Goal: Task Accomplishment & Management: Manage account settings

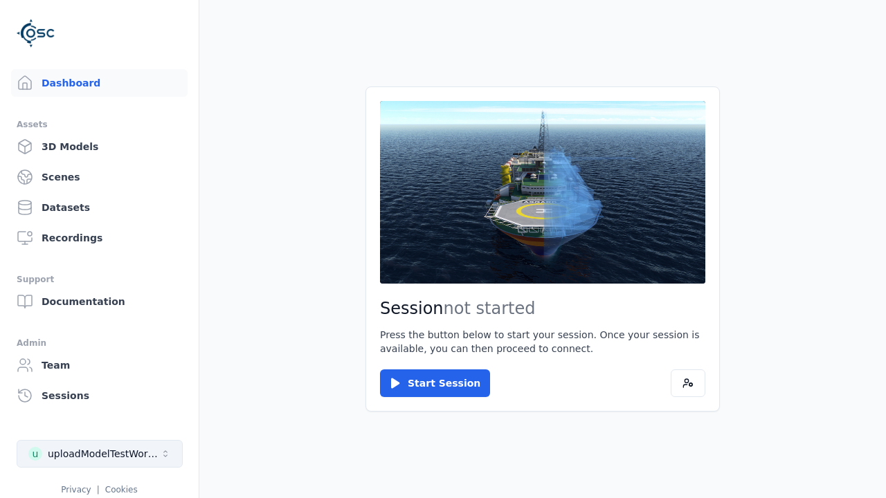
click at [100, 454] on div "uploadModelTestWorkspace" at bounding box center [104, 454] width 112 height 14
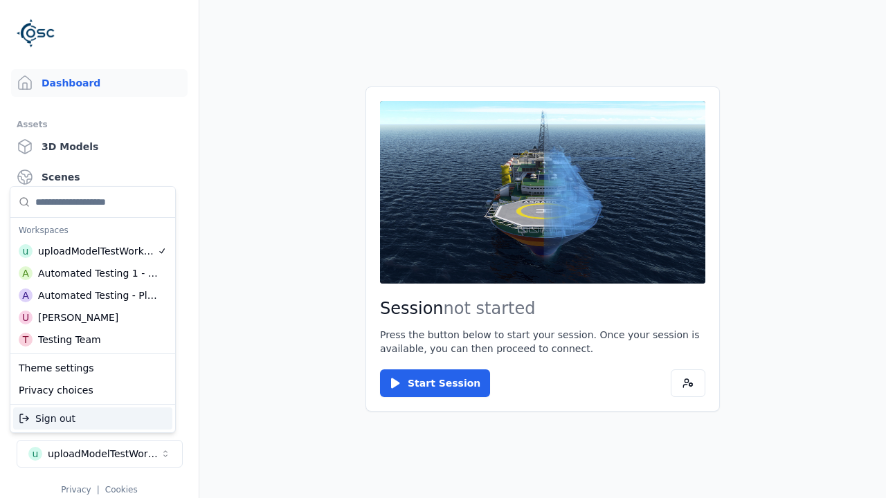
click at [93, 295] on div "Automated Testing - Playwright" at bounding box center [98, 296] width 120 height 14
click at [443, 249] on html "Support Dashboard Assets 3D Models Scenes Datasets Recordings Support Documenta…" at bounding box center [443, 249] width 886 height 498
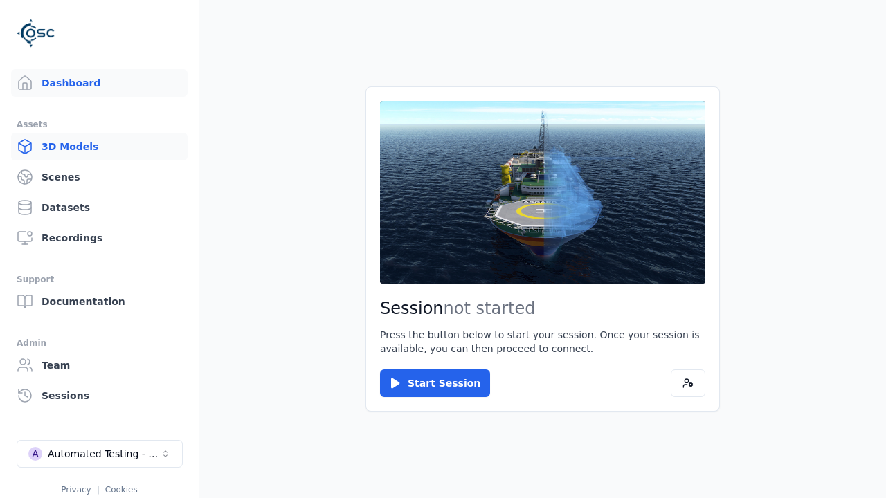
click at [99, 147] on link "3D Models" at bounding box center [99, 147] width 176 height 28
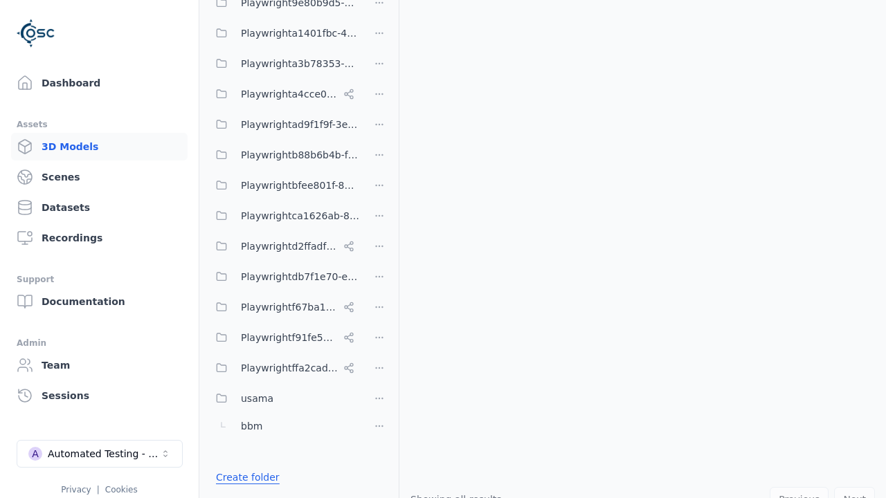
click at [244, 477] on link "Create folder" at bounding box center [248, 478] width 64 height 14
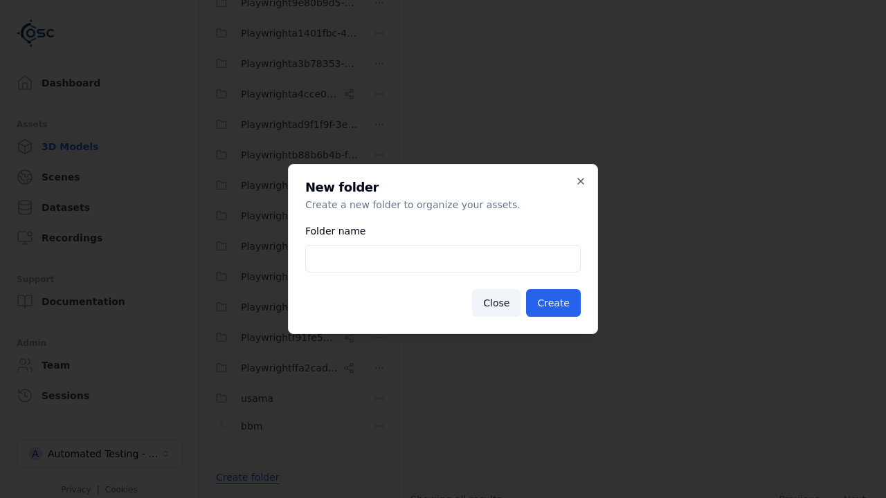
type input "**********"
click at [555, 303] on button "Create" at bounding box center [553, 303] width 55 height 28
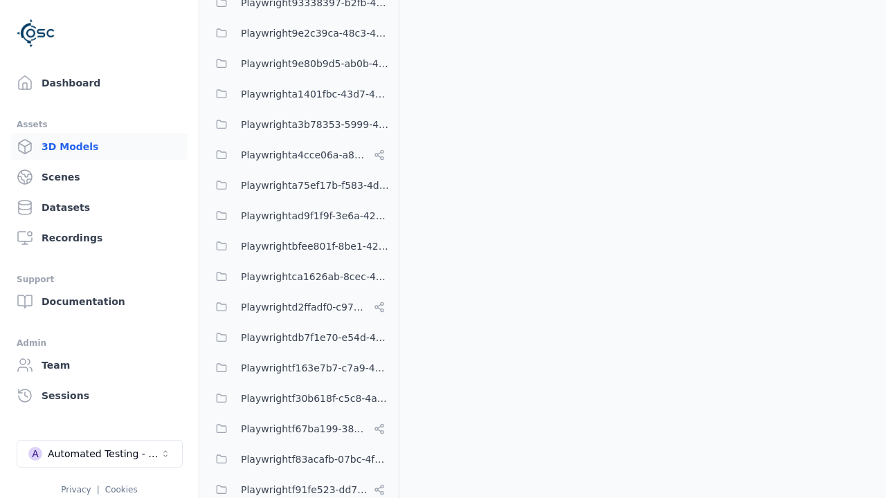
scroll to position [729, 0]
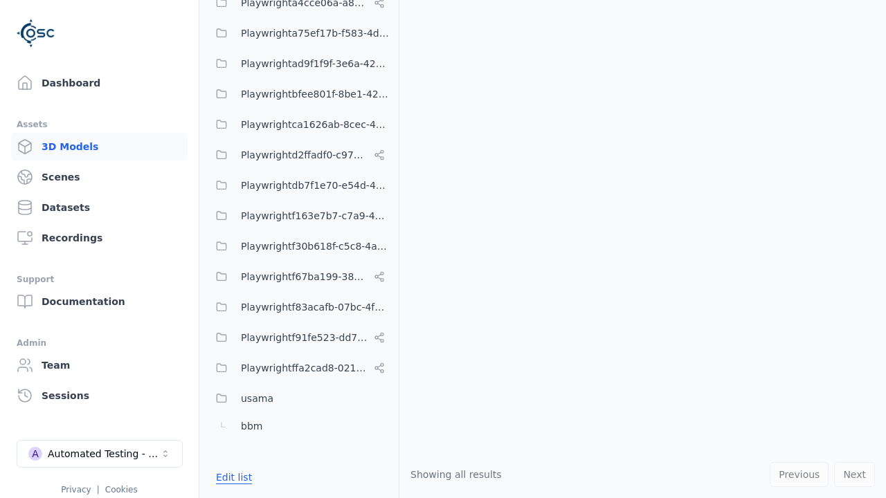
click at [231, 477] on button "Edit list" at bounding box center [234, 477] width 53 height 25
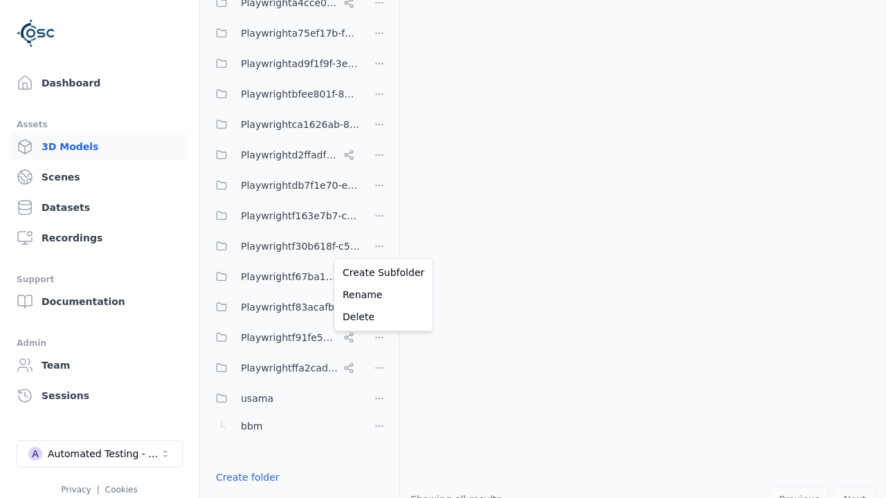
click at [379, 244] on html "Support Dashboard Assets 3D Models Scenes Datasets Recordings Support Documenta…" at bounding box center [443, 249] width 886 height 498
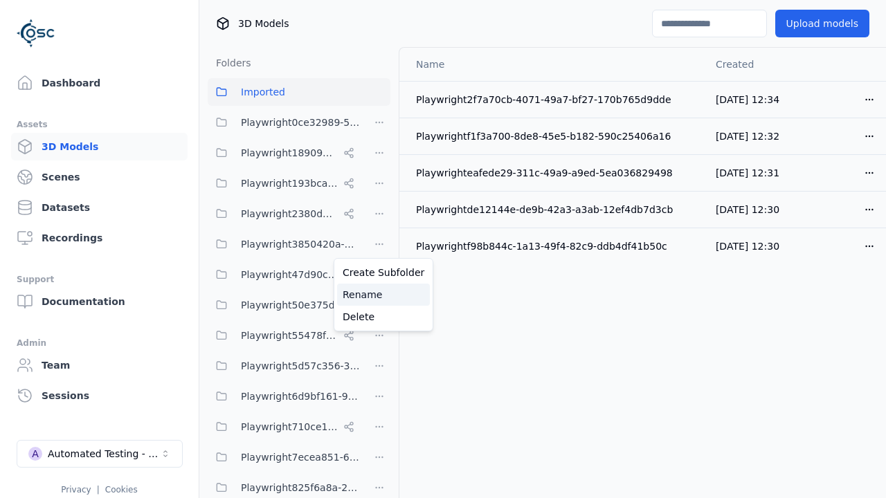
click at [379, 295] on div "Rename" at bounding box center [383, 295] width 93 height 22
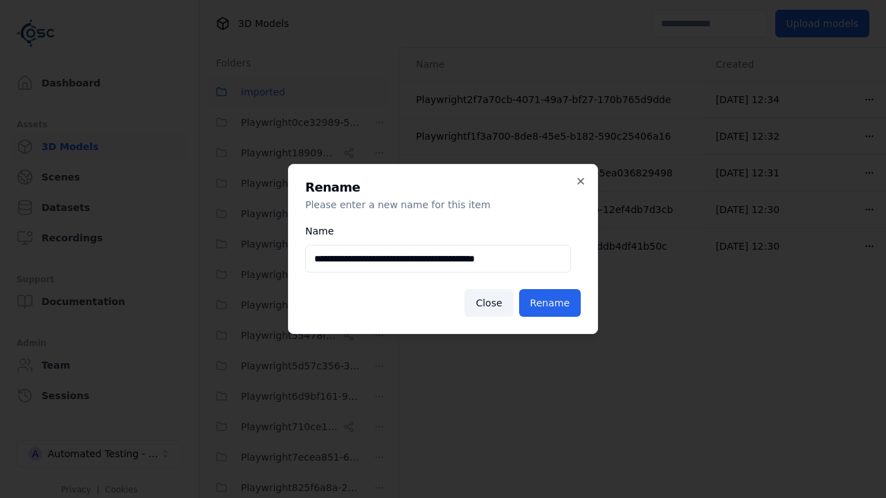
click at [438, 259] on input "**********" at bounding box center [438, 259] width 266 height 28
type input "**********"
click at [551, 303] on button "Rename" at bounding box center [550, 303] width 62 height 28
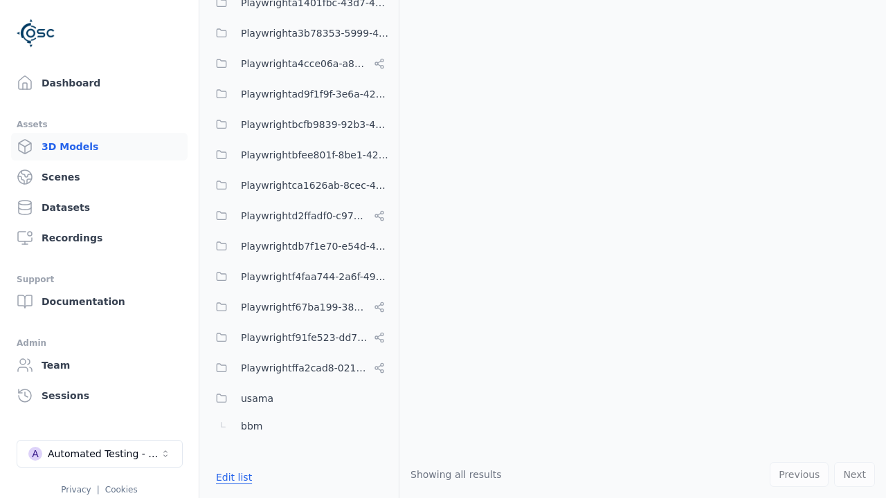
click at [231, 477] on button "Edit list" at bounding box center [234, 477] width 53 height 25
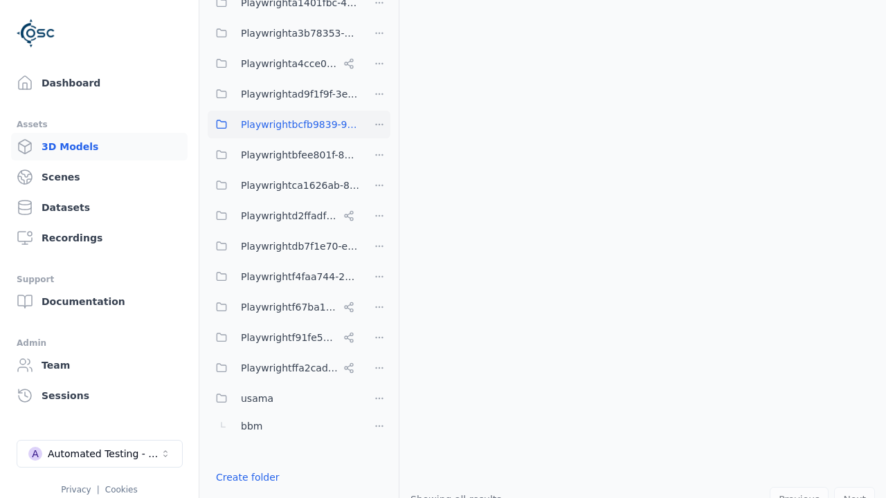
click at [379, 125] on html "Support Dashboard Assets 3D Models Scenes Datasets Recordings Support Documenta…" at bounding box center [443, 249] width 886 height 498
click at [379, 197] on div "Delete" at bounding box center [383, 197] width 93 height 22
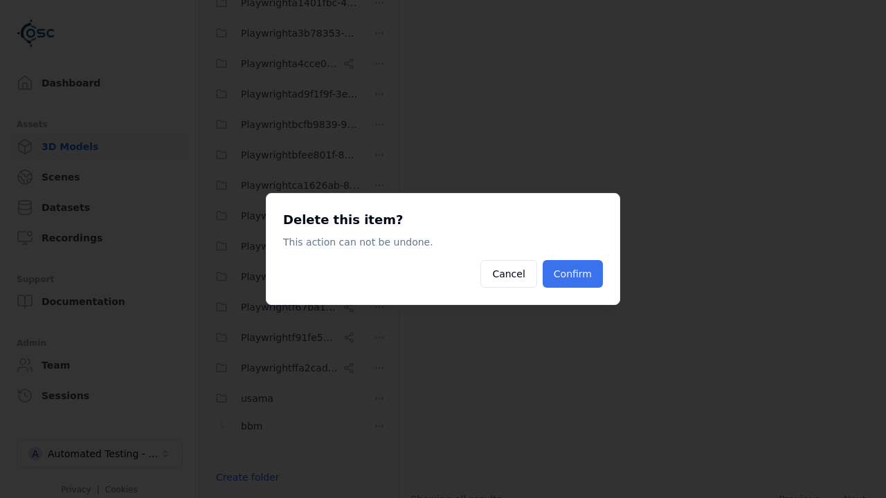
click at [574, 274] on button "Confirm" at bounding box center [573, 274] width 60 height 28
